Goal: Transaction & Acquisition: Download file/media

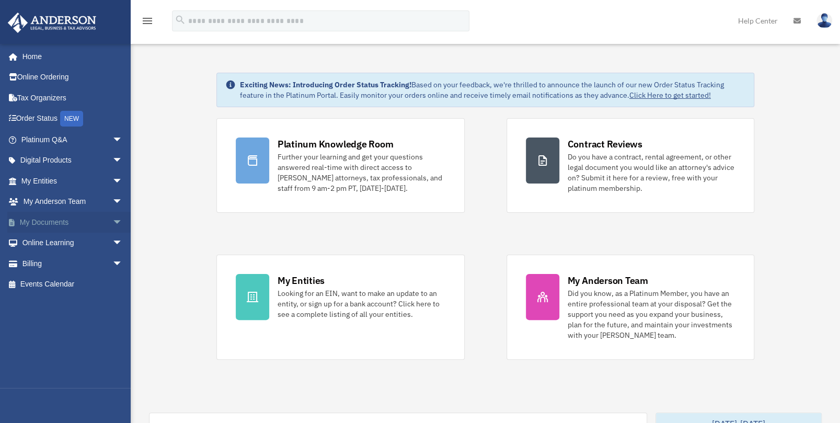
click at [112, 220] on span "arrow_drop_down" at bounding box center [122, 222] width 21 height 21
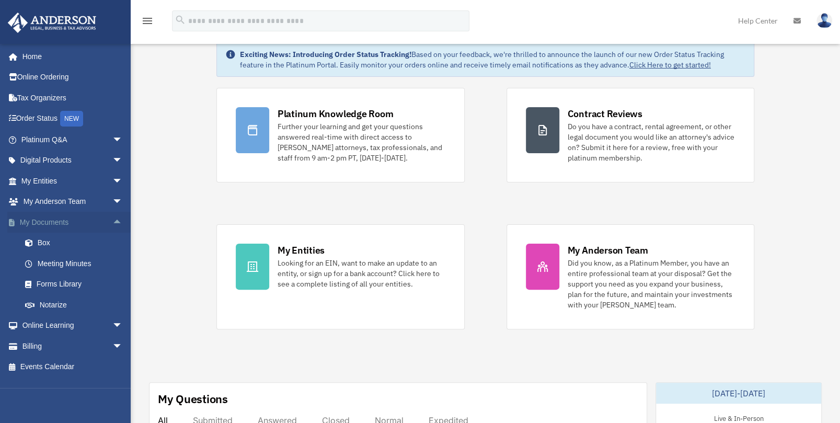
scroll to position [52, 0]
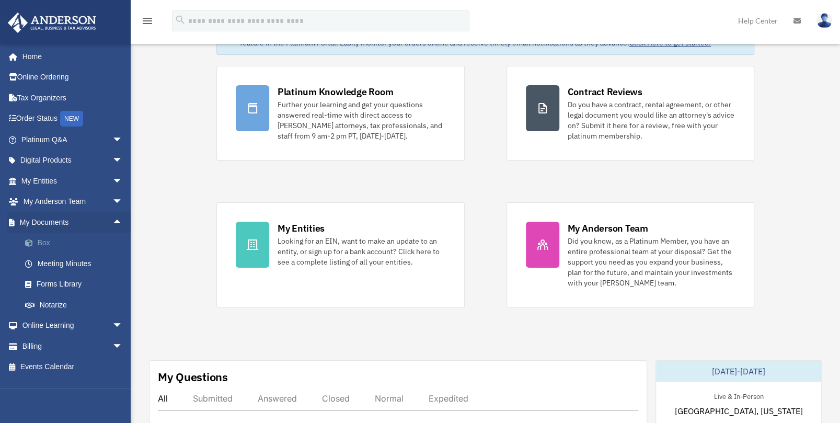
click at [51, 240] on link "Box" at bounding box center [77, 243] width 124 height 21
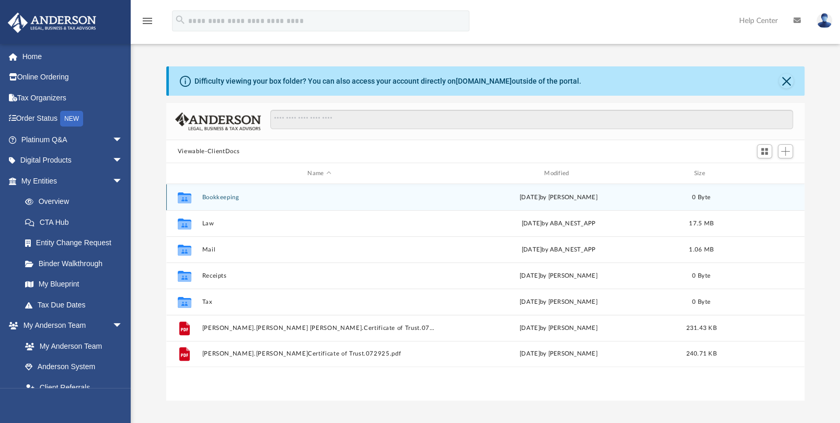
scroll to position [229, 630]
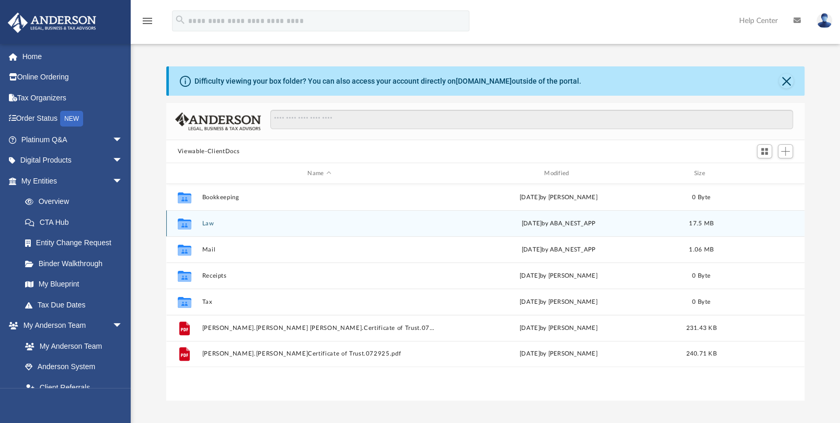
click at [209, 224] on button "Law" at bounding box center [319, 223] width 235 height 7
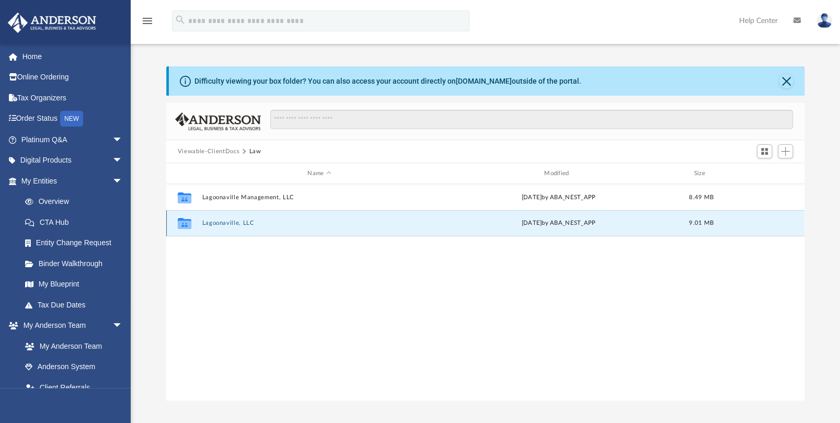
click at [225, 222] on button "Lagoonaville, LLC" at bounding box center [319, 223] width 235 height 7
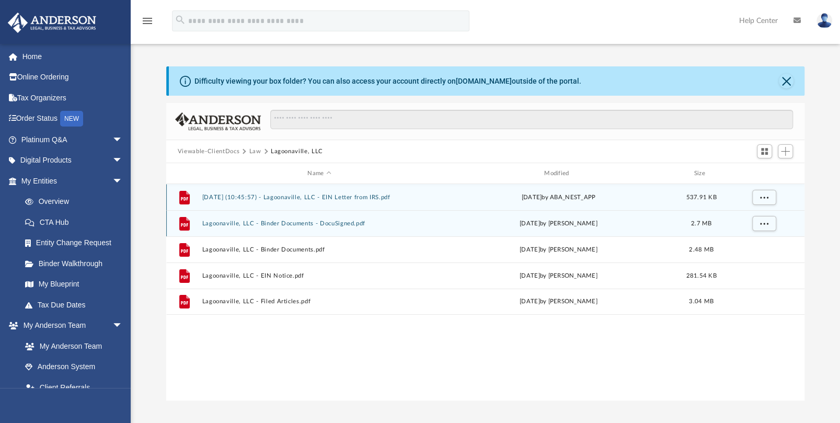
scroll to position [52, 0]
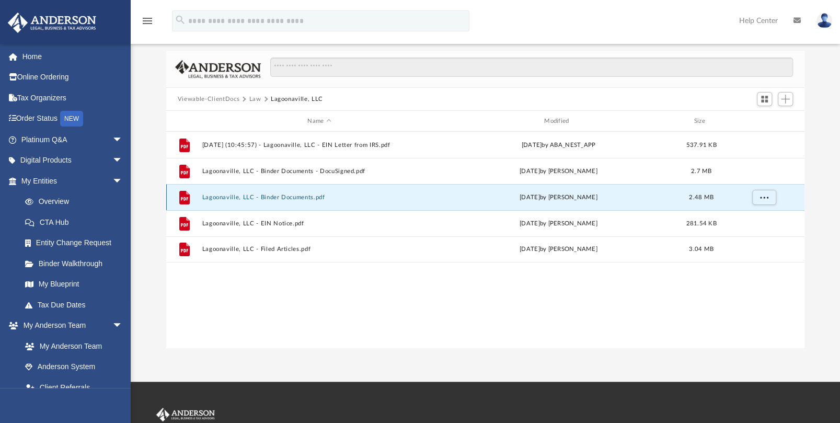
click at [295, 198] on button "Lagoonaville, LLC - Binder Documents.pdf" at bounding box center [319, 197] width 235 height 7
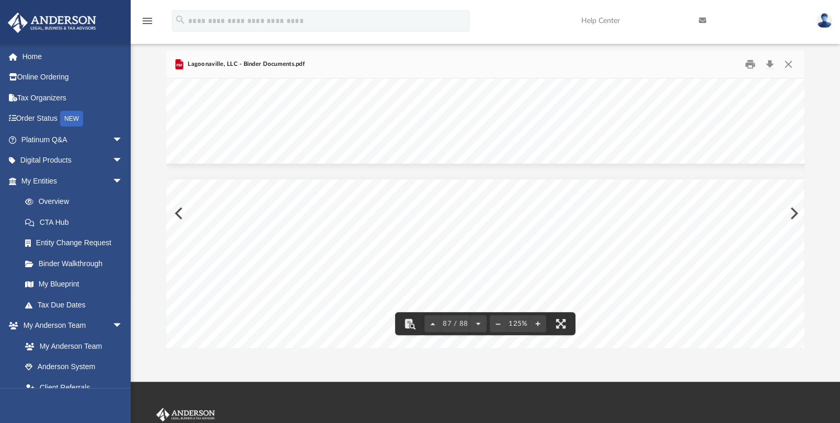
scroll to position [60267, 0]
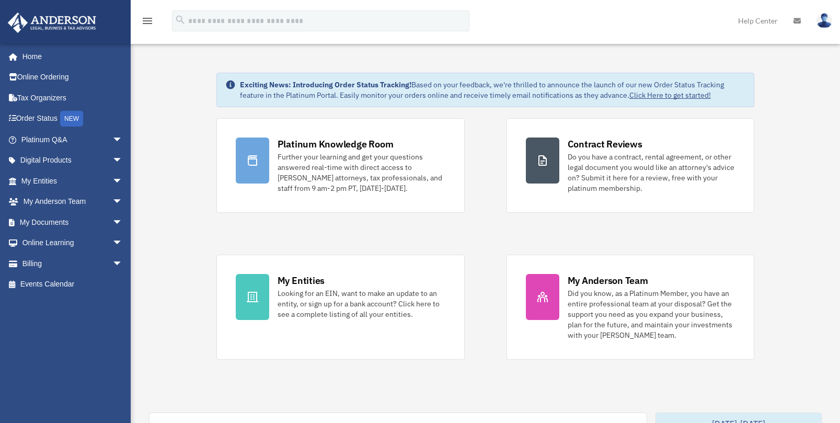
scroll to position [52, 0]
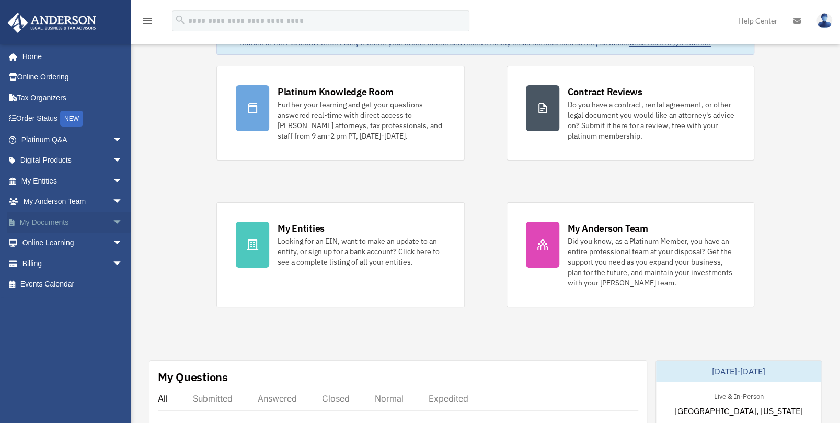
click at [45, 220] on link "My Documents arrow_drop_down" at bounding box center [72, 222] width 131 height 21
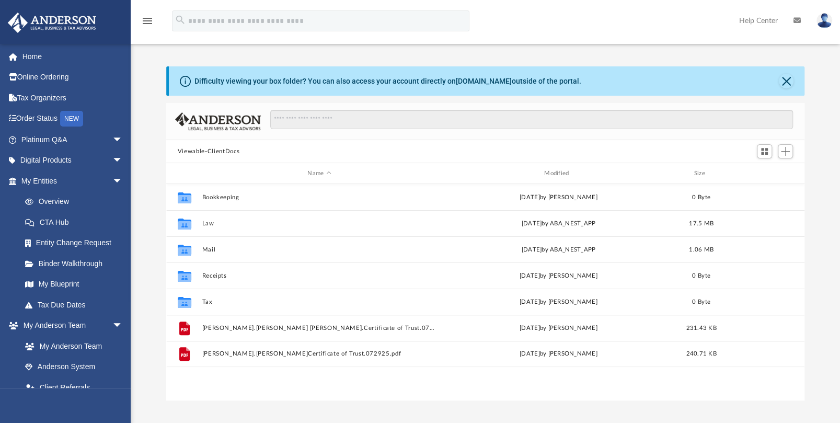
scroll to position [229, 630]
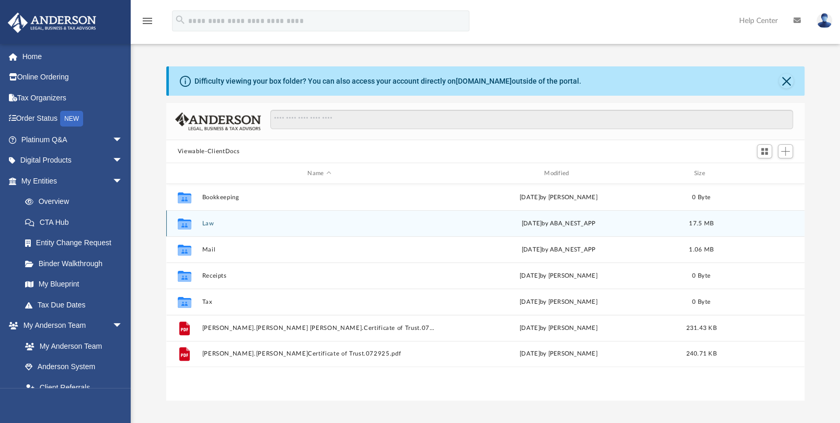
click at [217, 218] on div "Collaborated Folder Law [DATE] by ABA_NEST_APP 17.5 MB" at bounding box center [485, 223] width 638 height 26
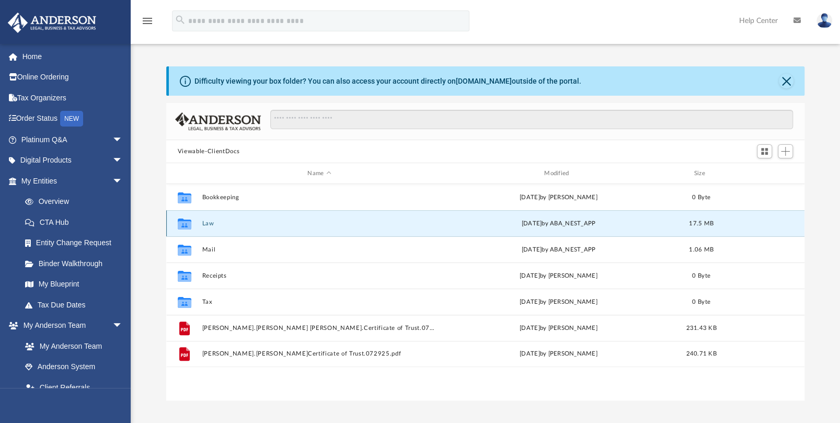
click at [211, 220] on button "Law" at bounding box center [319, 223] width 235 height 7
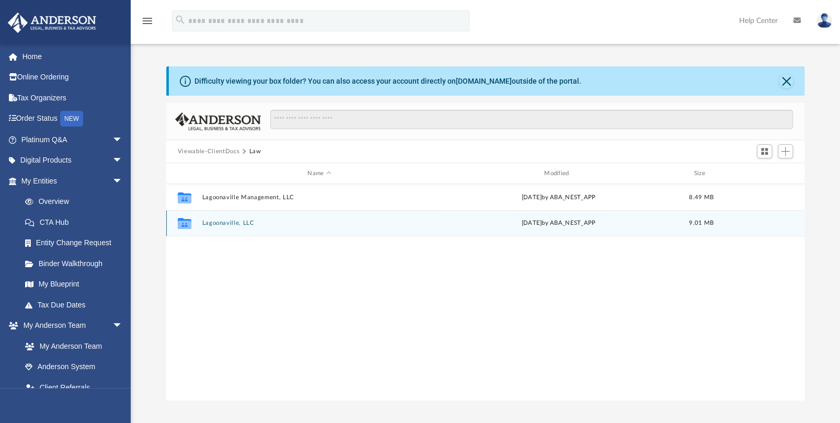
click at [237, 222] on button "Lagoonaville, LLC" at bounding box center [319, 223] width 235 height 7
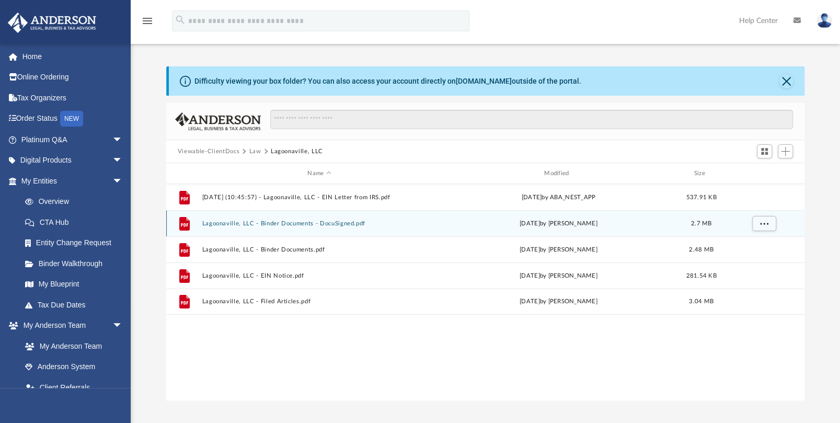
click at [294, 223] on button "Lagoonaville, LLC - Binder Documents - DocuSigned.pdf" at bounding box center [319, 223] width 235 height 7
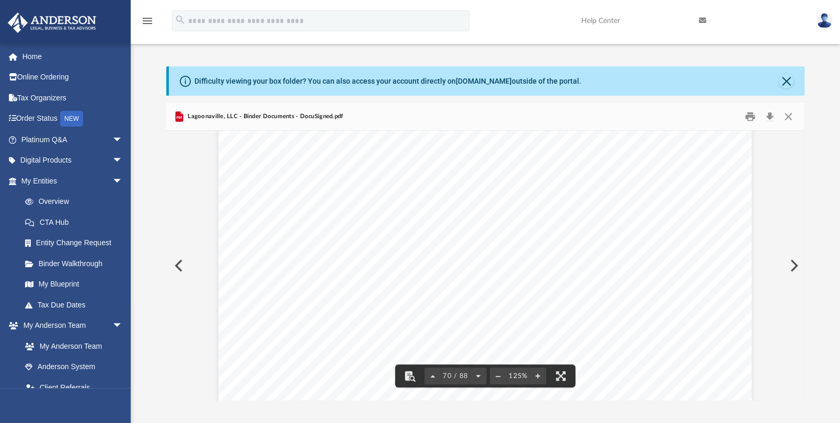
scroll to position [48872, 0]
click at [774, 115] on button "Download" at bounding box center [769, 117] width 19 height 16
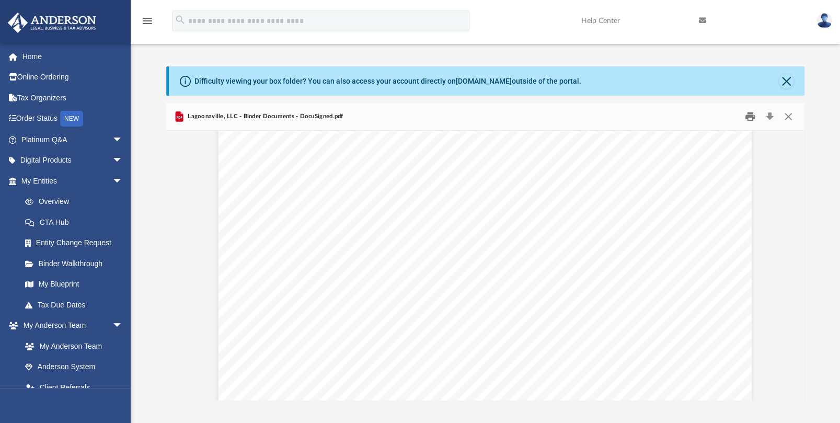
click at [750, 117] on button "Print" at bounding box center [750, 117] width 21 height 16
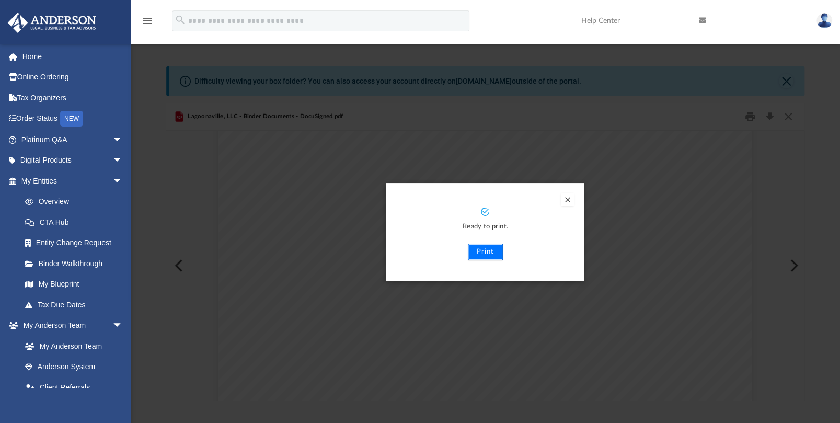
click at [489, 252] on button "Print" at bounding box center [485, 252] width 35 height 17
